Goal: Navigation & Orientation: Find specific page/section

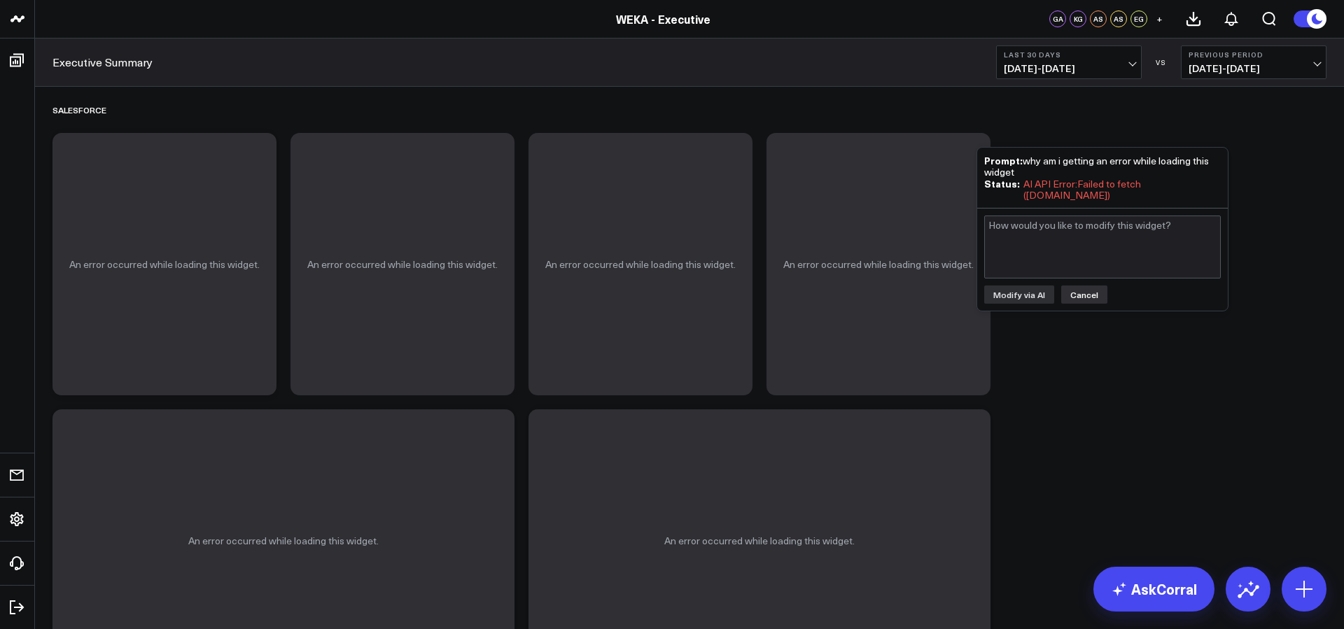
click at [1086, 288] on button "Cancel" at bounding box center [1084, 295] width 46 height 18
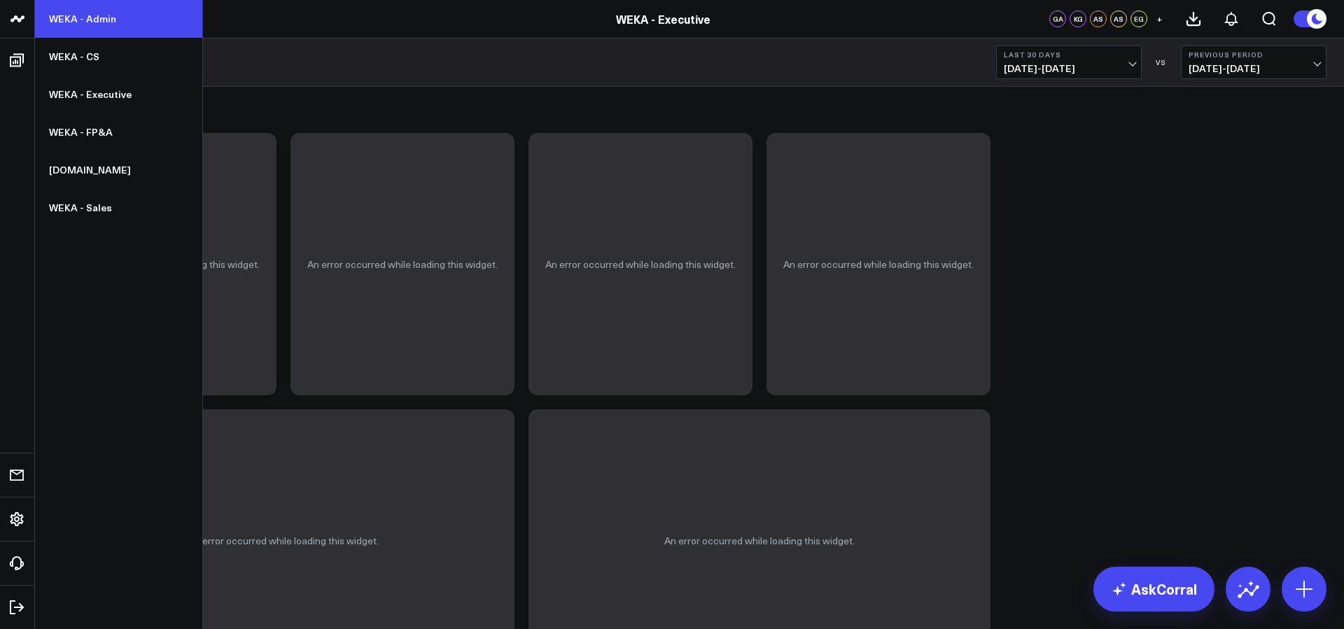
click at [83, 17] on link "WEKA - Admin" at bounding box center [118, 19] width 167 height 38
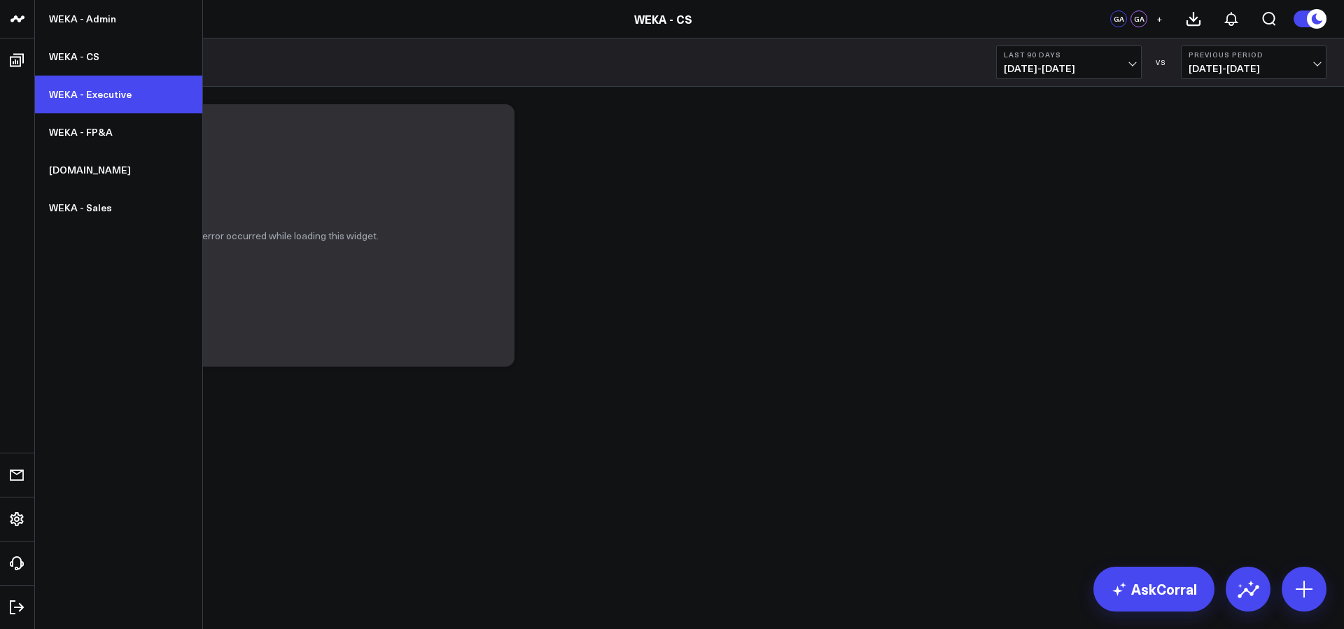
click at [81, 93] on link "WEKA - Executive" at bounding box center [118, 95] width 167 height 38
